Goal: Transaction & Acquisition: Purchase product/service

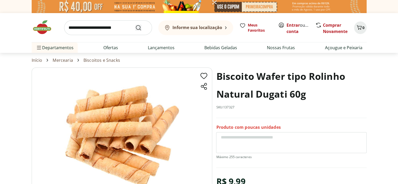
click at [135, 30] on icon "Submit Search" at bounding box center [138, 28] width 6 height 6
drag, startPoint x: 77, startPoint y: 32, endPoint x: 99, endPoint y: 28, distance: 22.9
click at [91, 29] on input "search" at bounding box center [108, 27] width 88 height 15
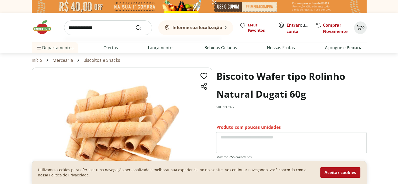
type input "**********"
click at [135, 25] on button "Submit Search" at bounding box center [141, 28] width 13 height 6
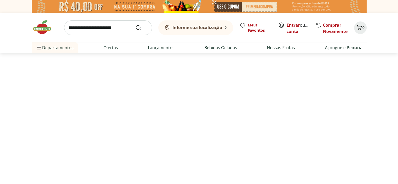
select select "**********"
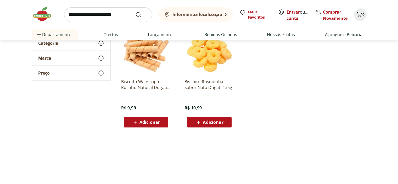
scroll to position [92, 0]
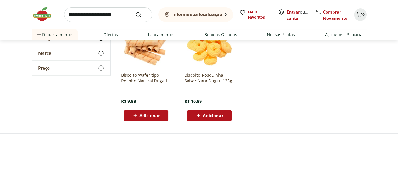
click at [211, 68] on img at bounding box center [210, 43] width 50 height 50
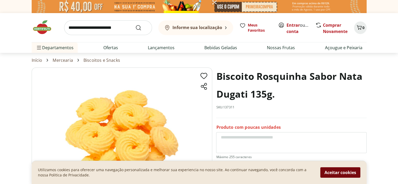
click at [340, 168] on button "Aceitar cookies" at bounding box center [340, 172] width 40 height 10
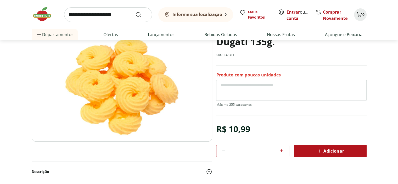
scroll to position [157, 0]
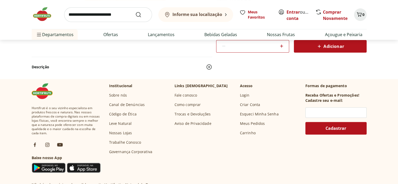
click at [280, 48] on icon at bounding box center [281, 46] width 3 height 3
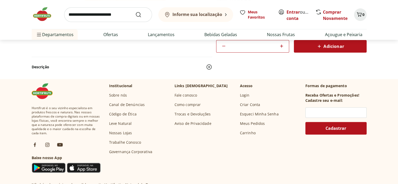
click at [280, 48] on icon at bounding box center [281, 46] width 3 height 3
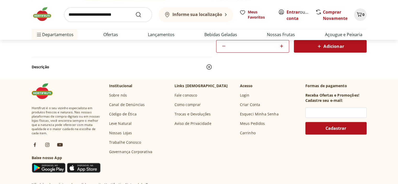
click at [280, 48] on icon at bounding box center [281, 46] width 3 height 3
type input "**"
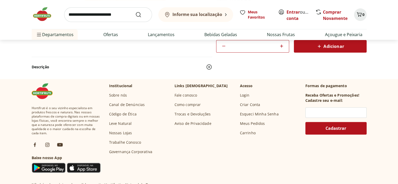
click at [326, 49] on span "Adicionar" at bounding box center [330, 46] width 28 height 6
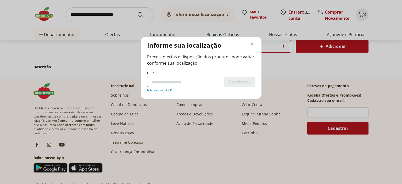
click at [166, 87] on input "CEP" at bounding box center [184, 82] width 75 height 10
type input "*********"
click at [229, 84] on span "Confirmar" at bounding box center [239, 82] width 21 height 4
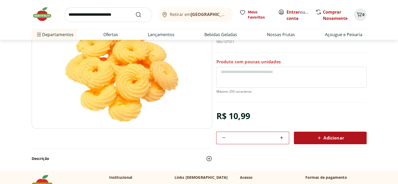
scroll to position [103, 0]
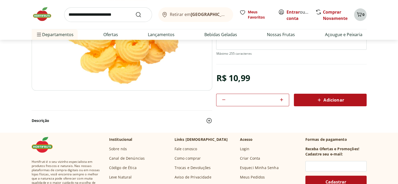
click at [357, 18] on icon "Carrinho" at bounding box center [359, 14] width 6 height 6
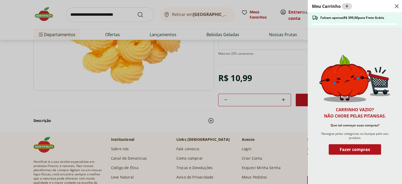
click at [398, 9] on icon "Close" at bounding box center [397, 6] width 6 height 6
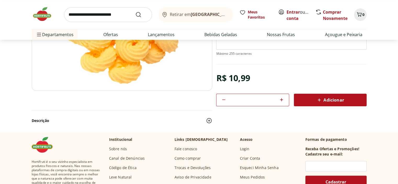
click at [317, 103] on icon at bounding box center [319, 100] width 6 height 6
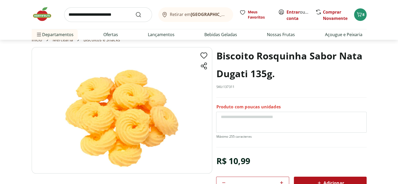
scroll to position [0, 0]
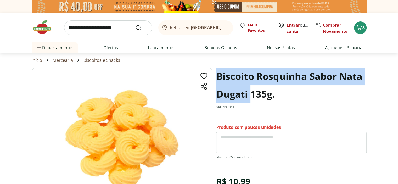
drag, startPoint x: 217, startPoint y: 95, endPoint x: 251, endPoint y: 114, distance: 38.4
click at [251, 103] on h1 "Biscoito Rosquinha Sabor Nata Dugati 135g." at bounding box center [291, 86] width 150 height 36
copy h1 "Biscoito Rosquinha Sabor Nata Dugati"
